Goal: Transaction & Acquisition: Purchase product/service

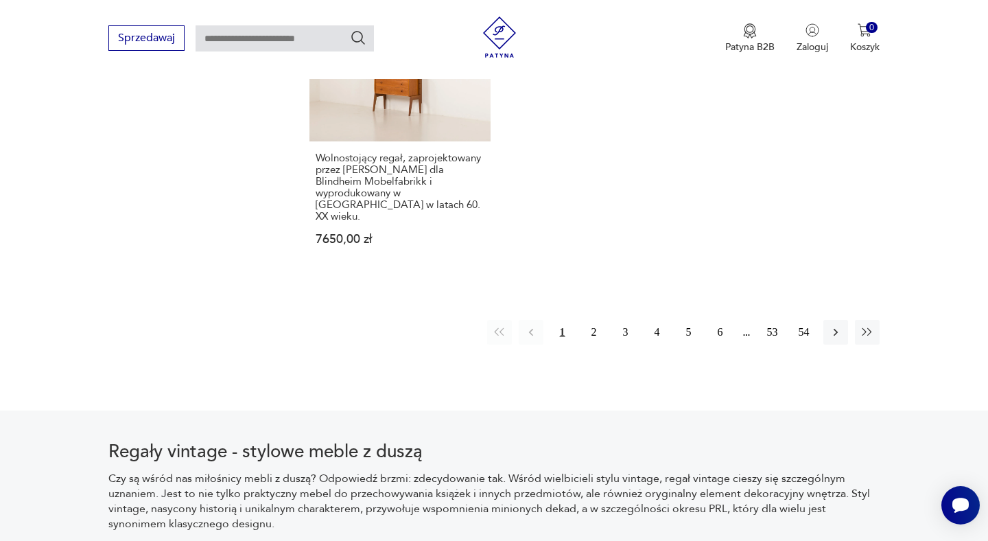
scroll to position [2291, 0]
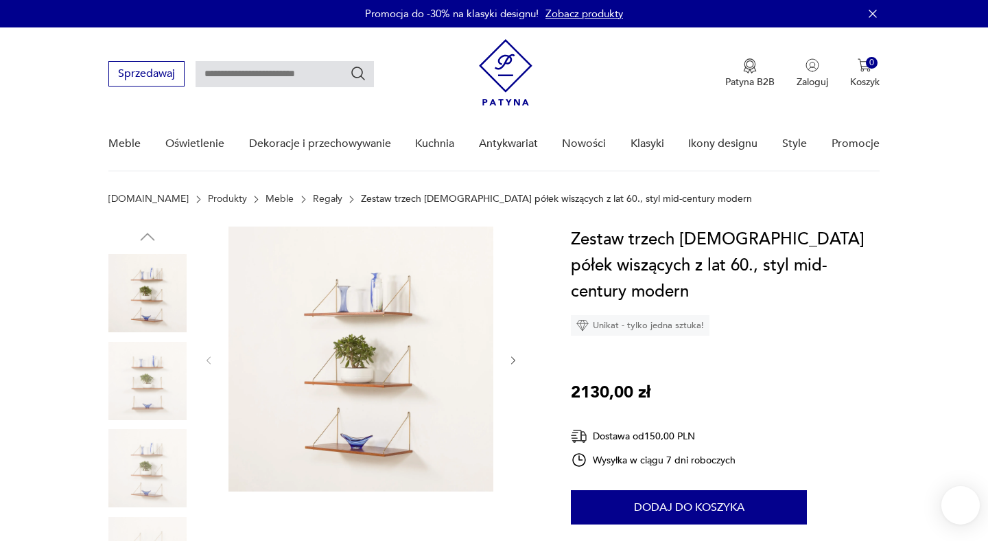
click at [360, 361] on img at bounding box center [361, 358] width 265 height 265
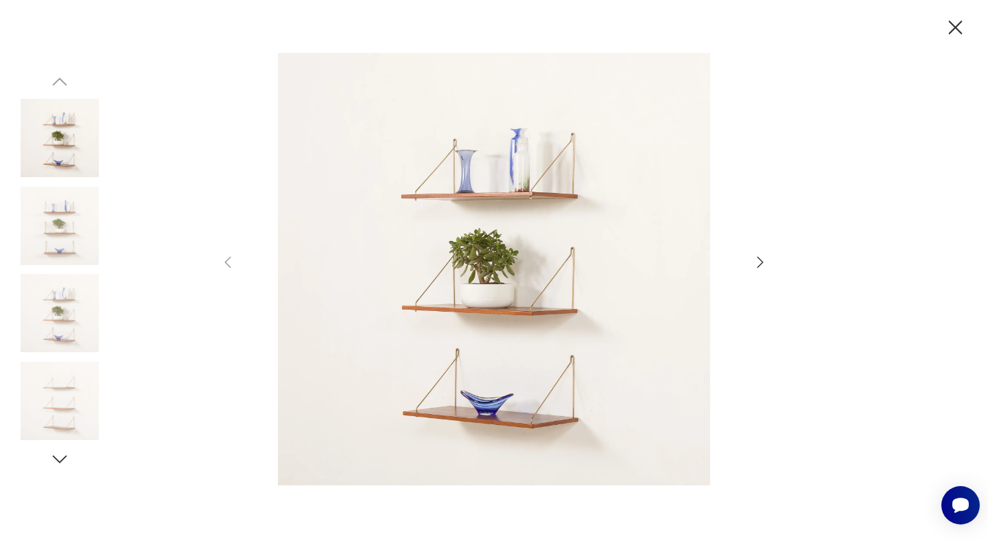
click at [761, 262] on icon "button" at bounding box center [760, 262] width 16 height 16
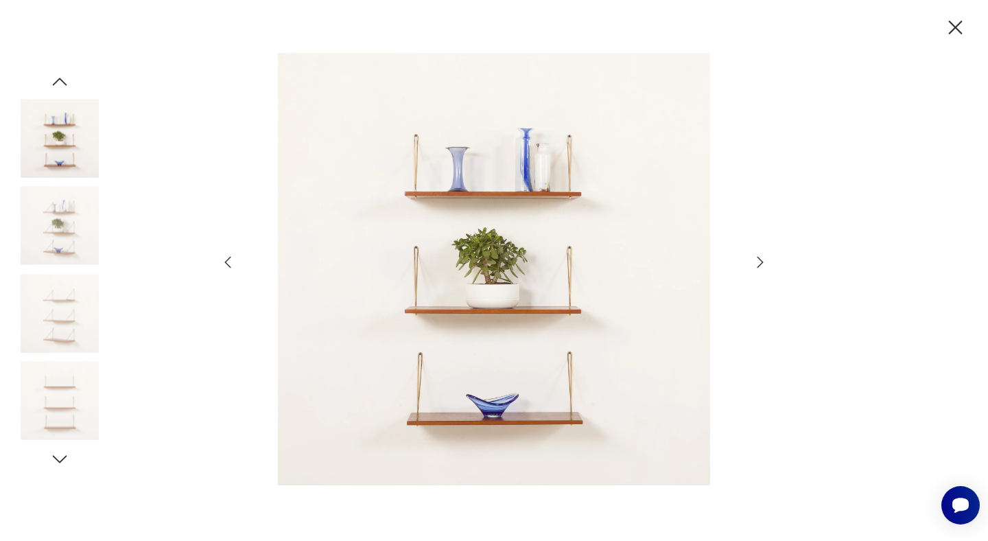
click at [761, 262] on icon "button" at bounding box center [760, 262] width 16 height 16
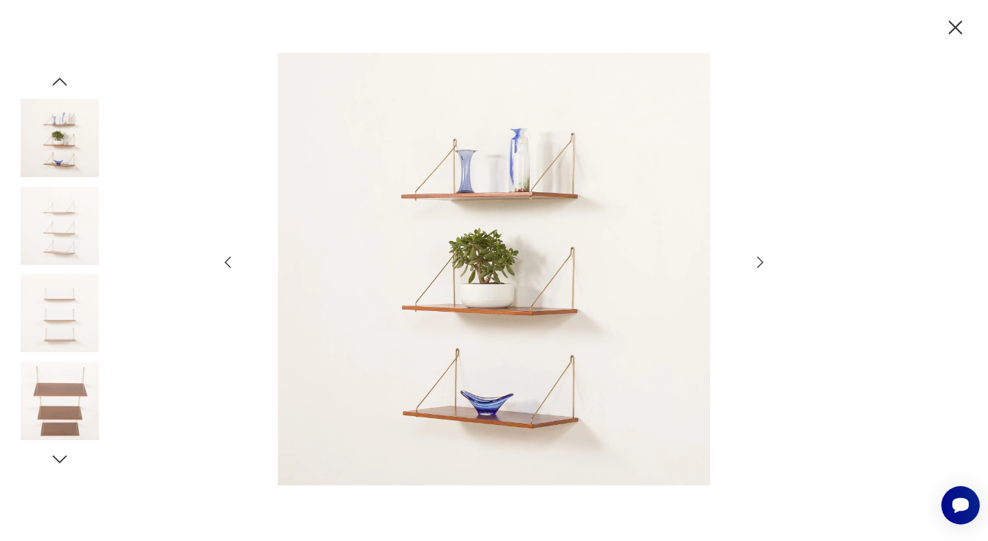
click at [761, 262] on icon "button" at bounding box center [760, 262] width 16 height 16
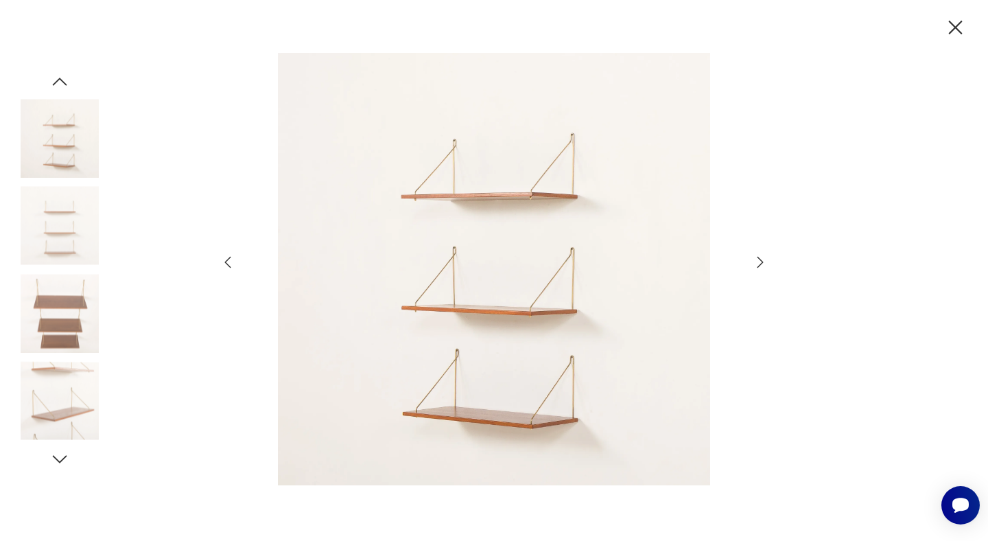
click at [761, 262] on icon "button" at bounding box center [760, 262] width 16 height 16
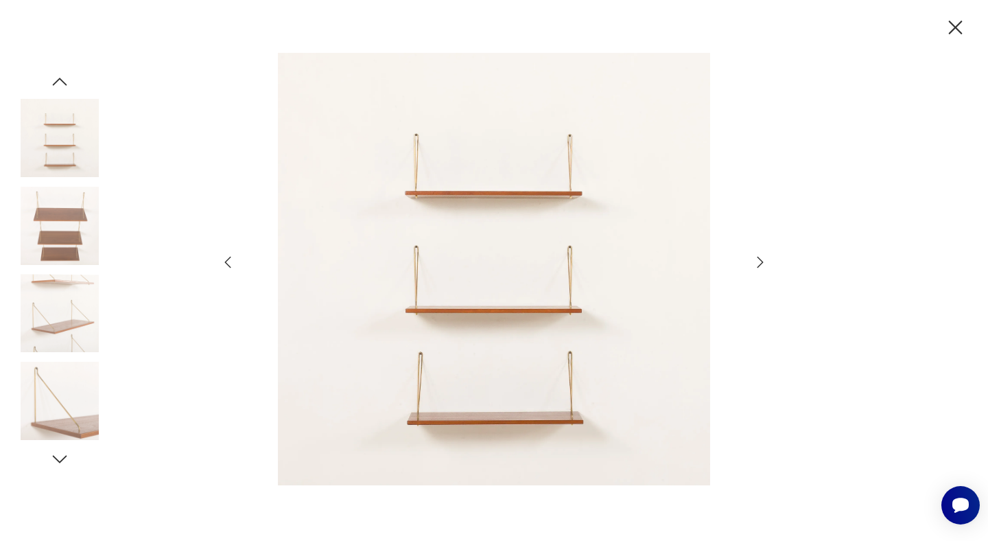
click at [761, 262] on icon "button" at bounding box center [760, 262] width 16 height 16
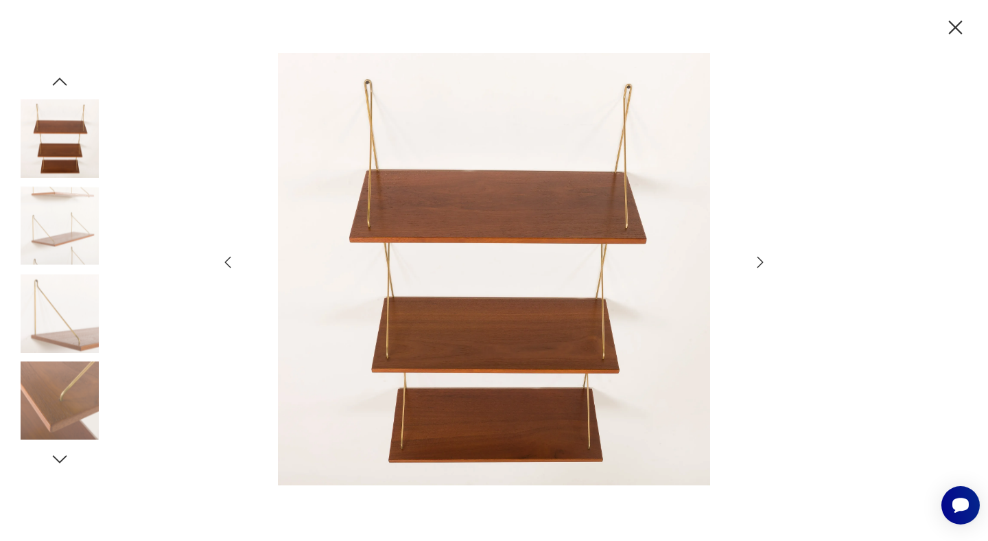
click at [761, 262] on icon "button" at bounding box center [760, 262] width 16 height 16
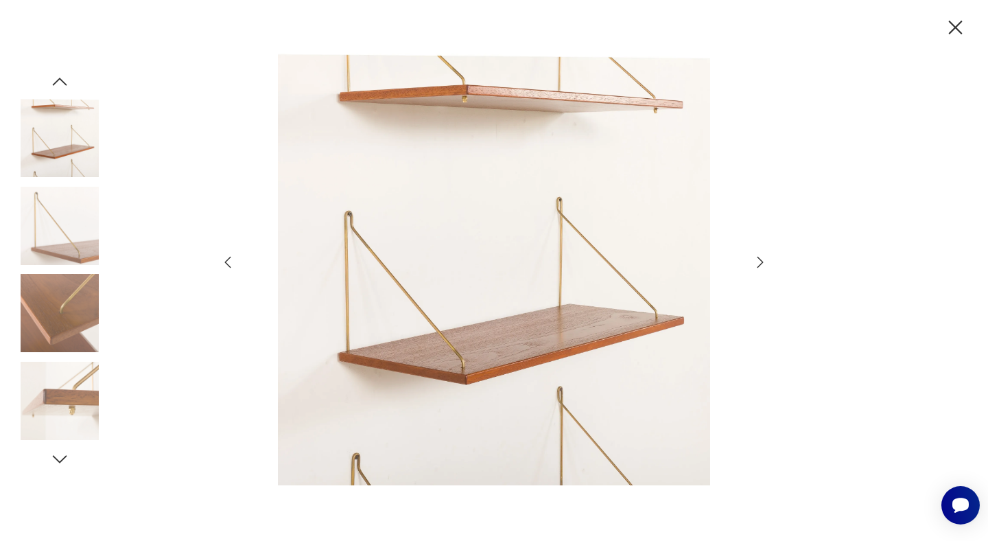
click at [761, 262] on icon "button" at bounding box center [760, 262] width 16 height 16
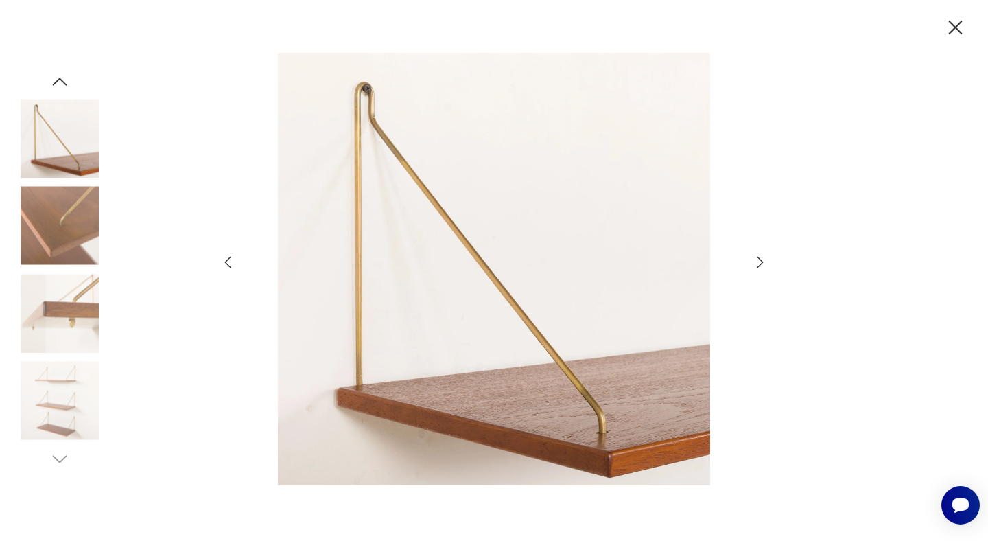
click at [761, 262] on icon "button" at bounding box center [760, 262] width 16 height 16
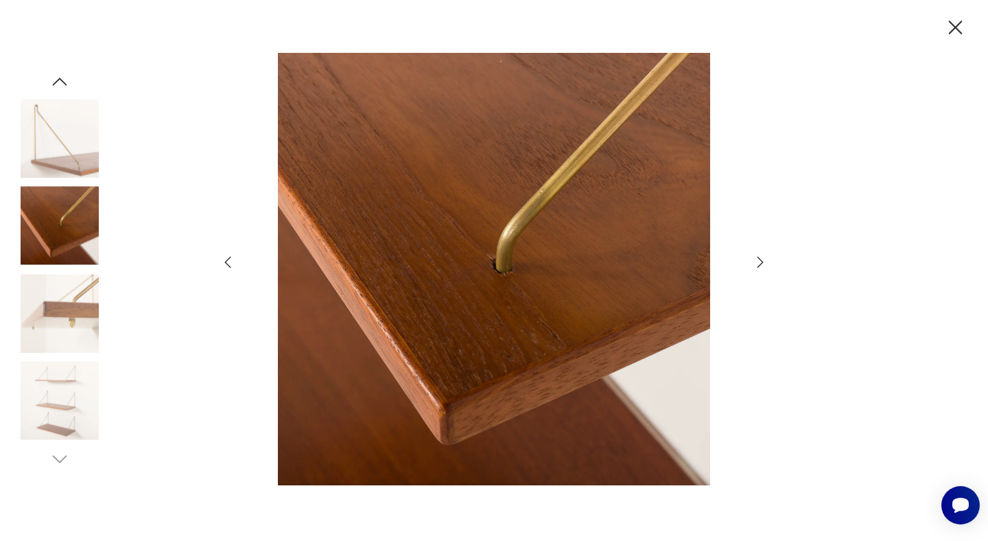
click at [761, 262] on icon "button" at bounding box center [760, 262] width 16 height 16
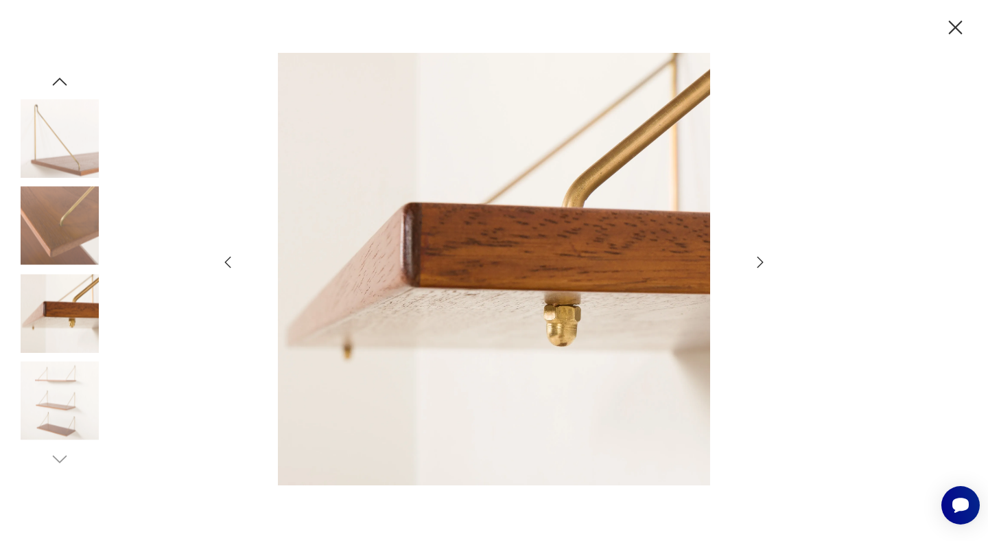
click at [955, 23] on icon "button" at bounding box center [956, 28] width 24 height 24
